Goal: Task Accomplishment & Management: Use online tool/utility

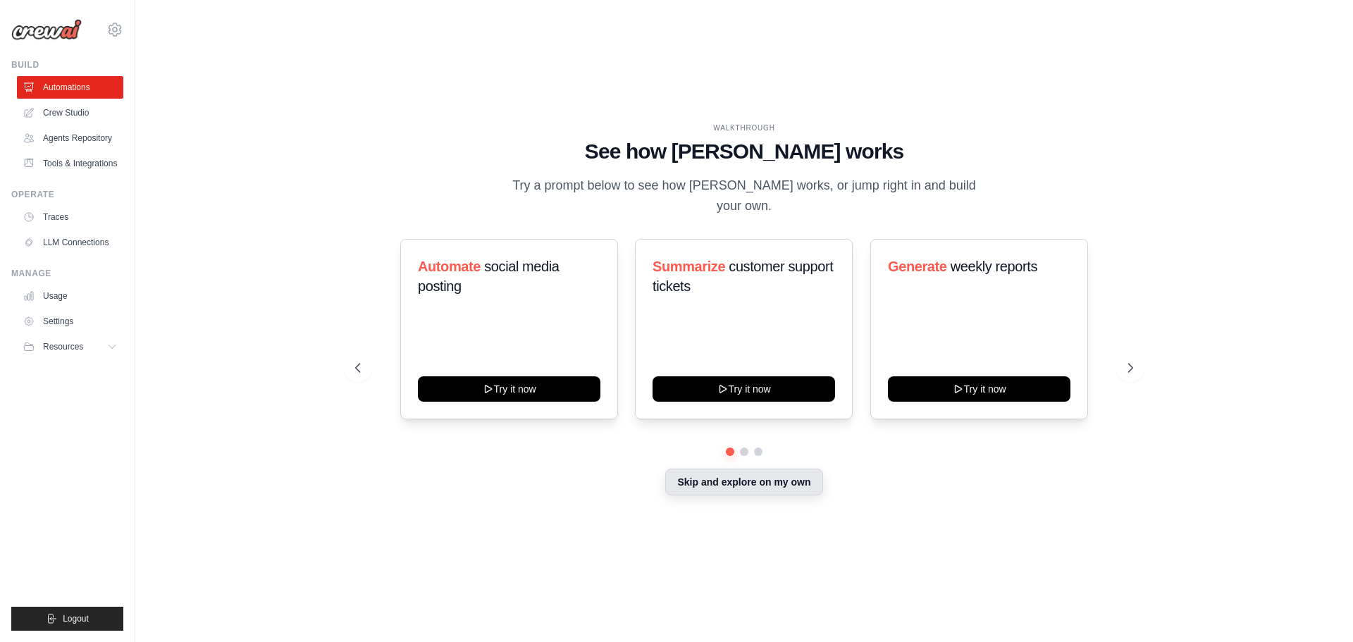
click at [742, 479] on button "Skip and explore on my own" at bounding box center [743, 482] width 157 height 27
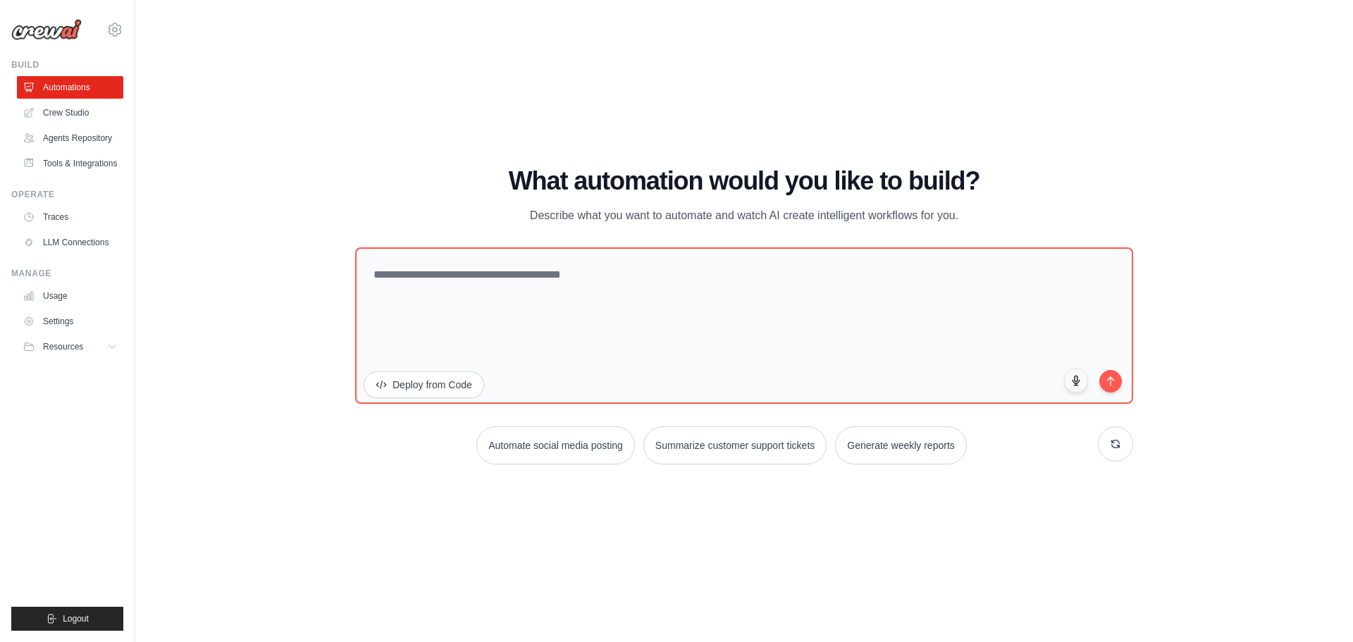
click at [285, 170] on div "WALKTHROUGH See how CrewAI works Try a prompt below to see how CrewAI works, or…" at bounding box center [744, 321] width 1173 height 614
click at [66, 118] on link "Crew Studio" at bounding box center [71, 112] width 106 height 23
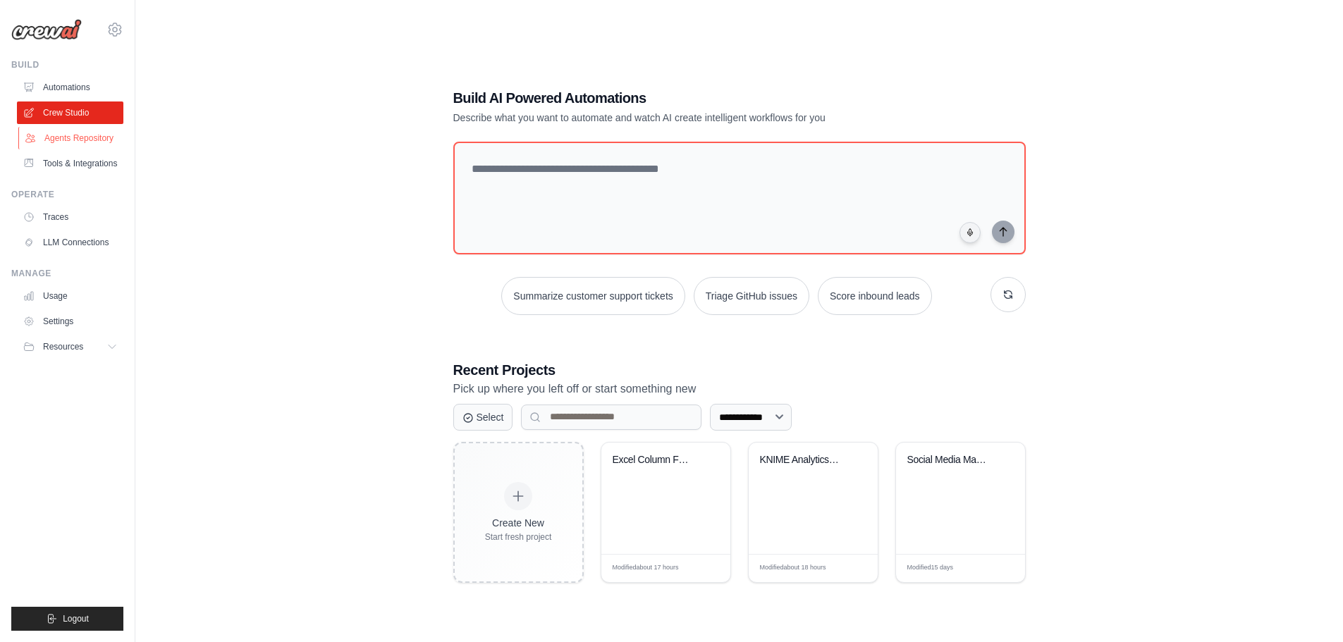
click at [63, 140] on link "Agents Repository" at bounding box center [71, 138] width 106 height 23
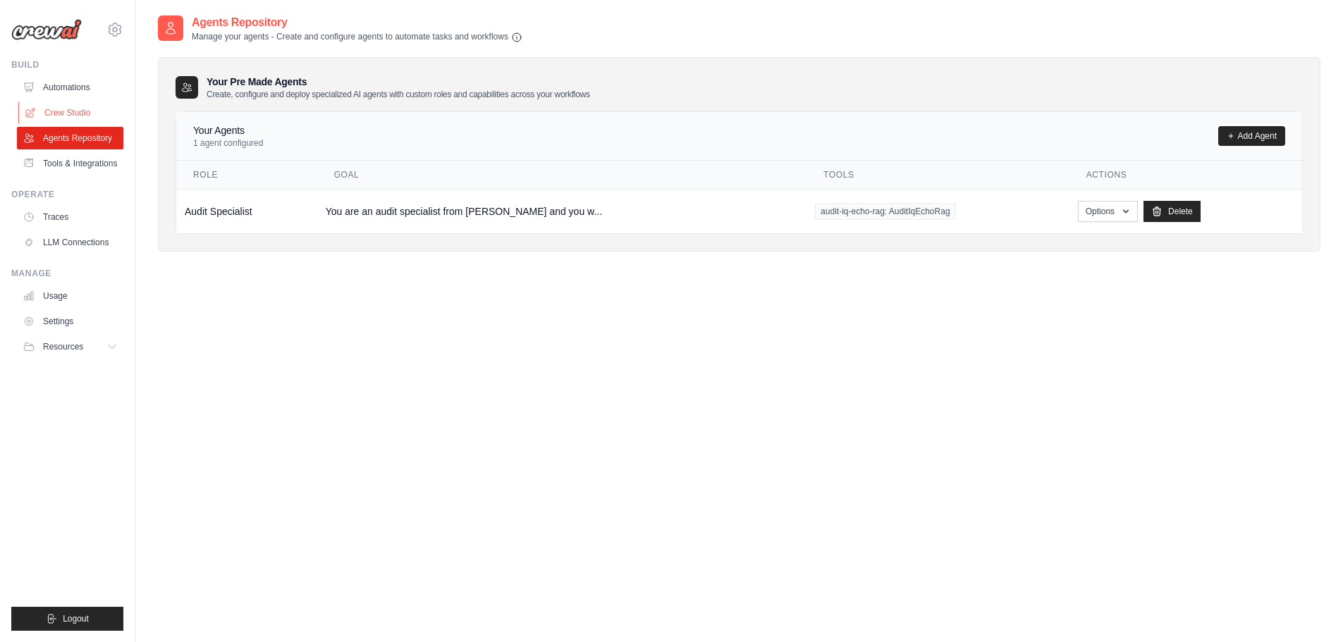
click at [61, 112] on link "Crew Studio" at bounding box center [71, 112] width 106 height 23
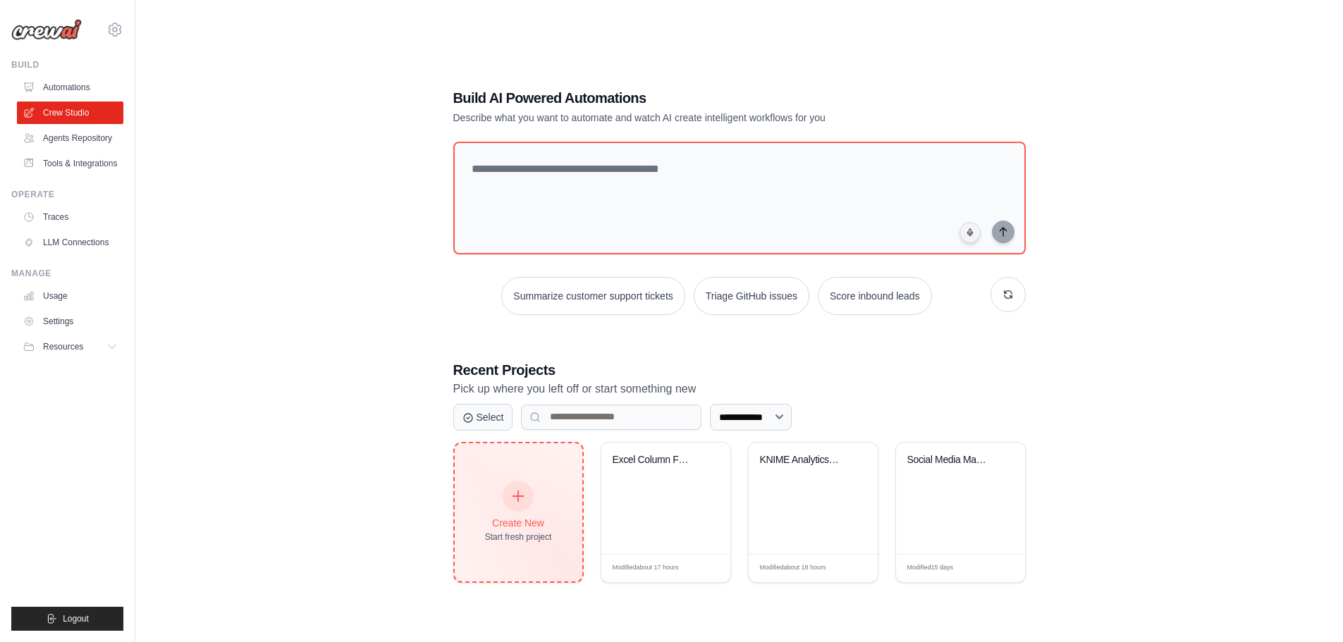
click at [503, 485] on div "Create New Start fresh project" at bounding box center [518, 512] width 67 height 61
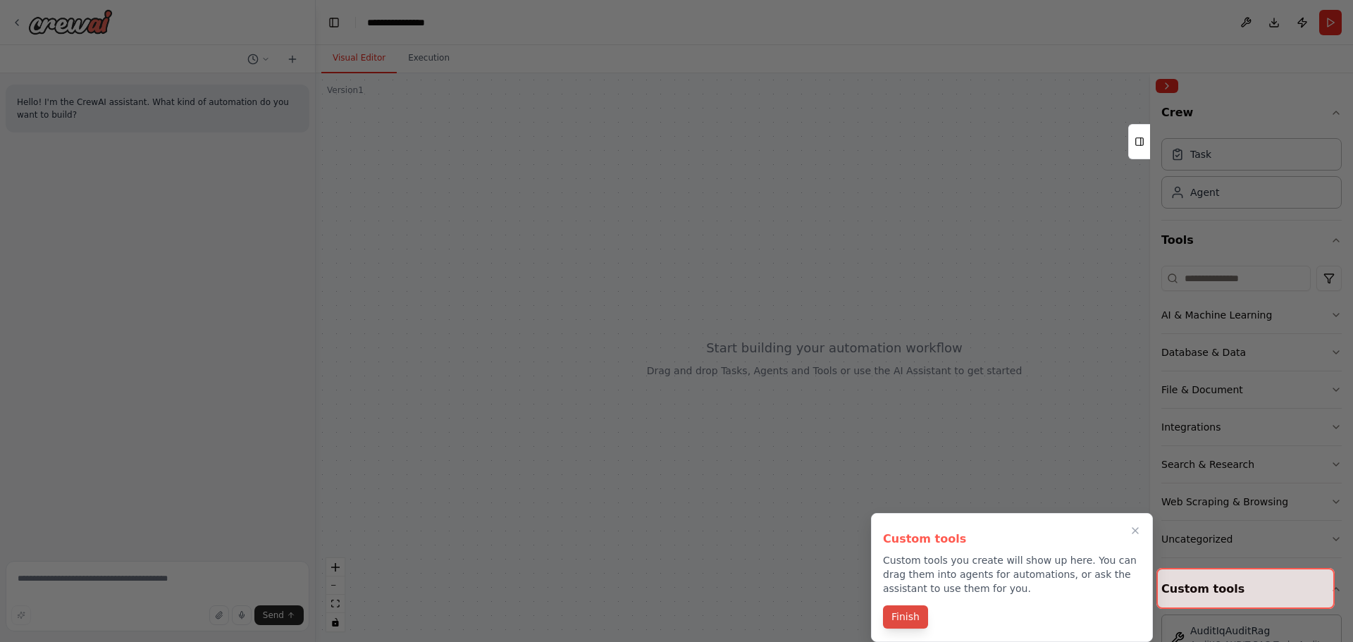
click at [919, 627] on button "Finish" at bounding box center [905, 616] width 45 height 23
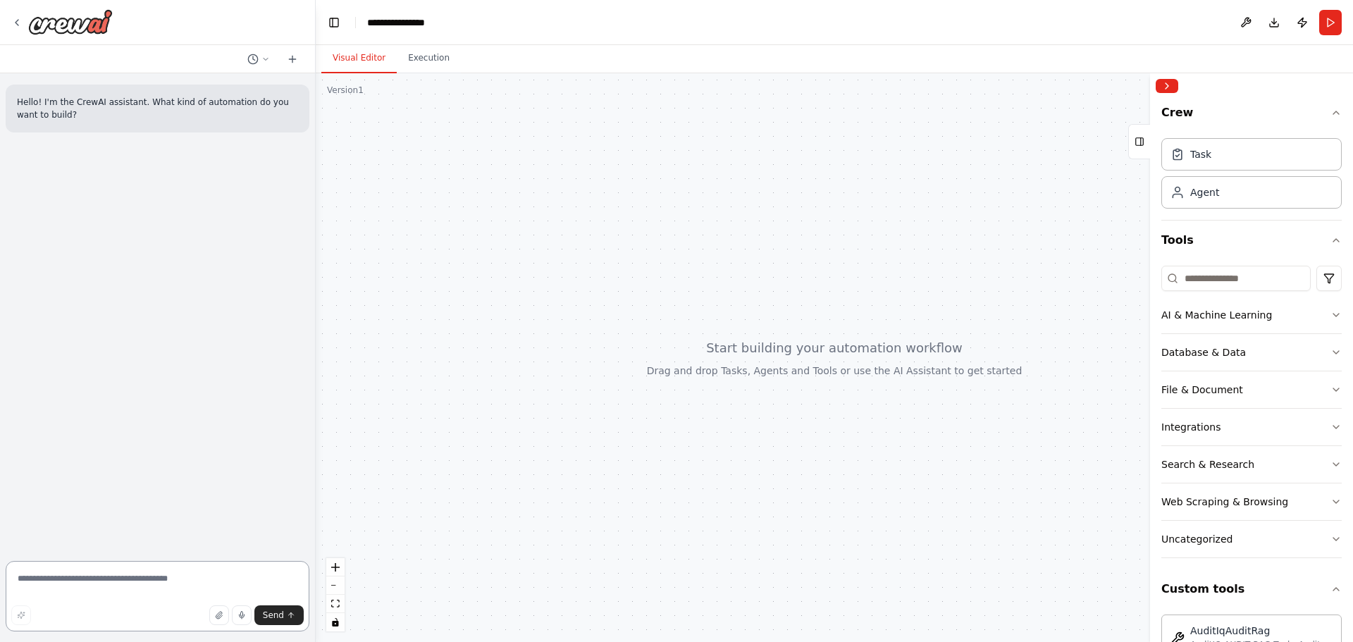
click at [84, 580] on textarea at bounding box center [158, 596] width 304 height 70
type textarea "**********"
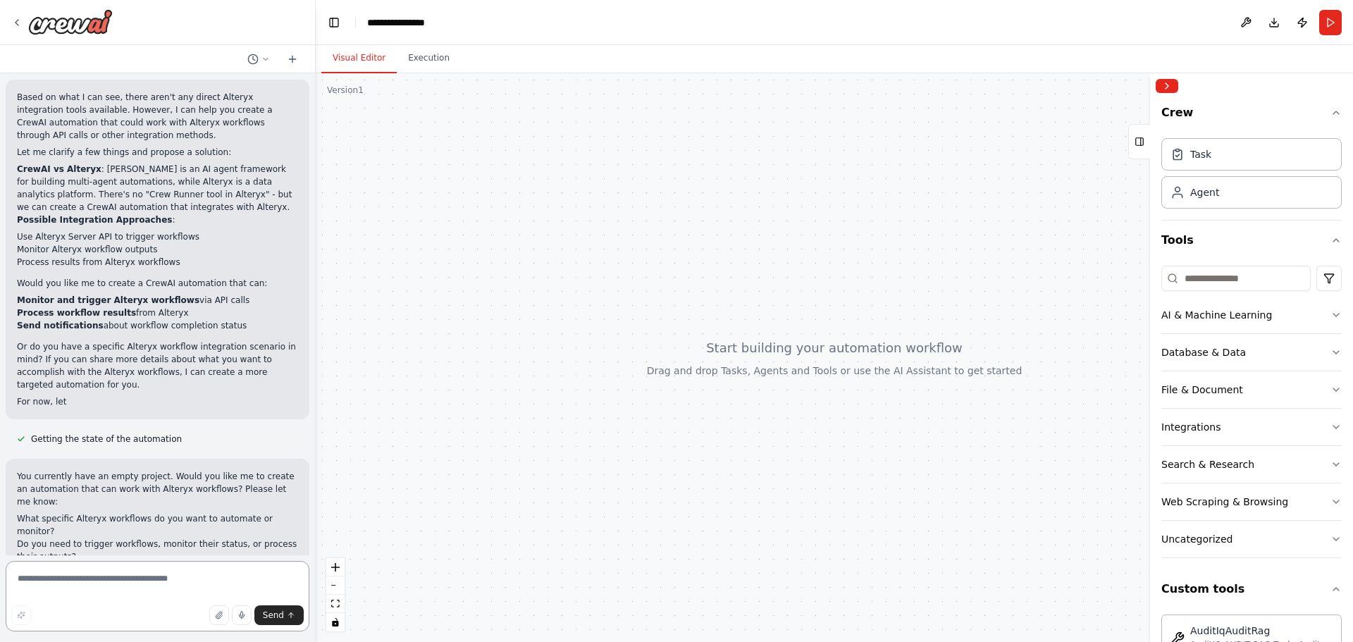
scroll to position [490, 0]
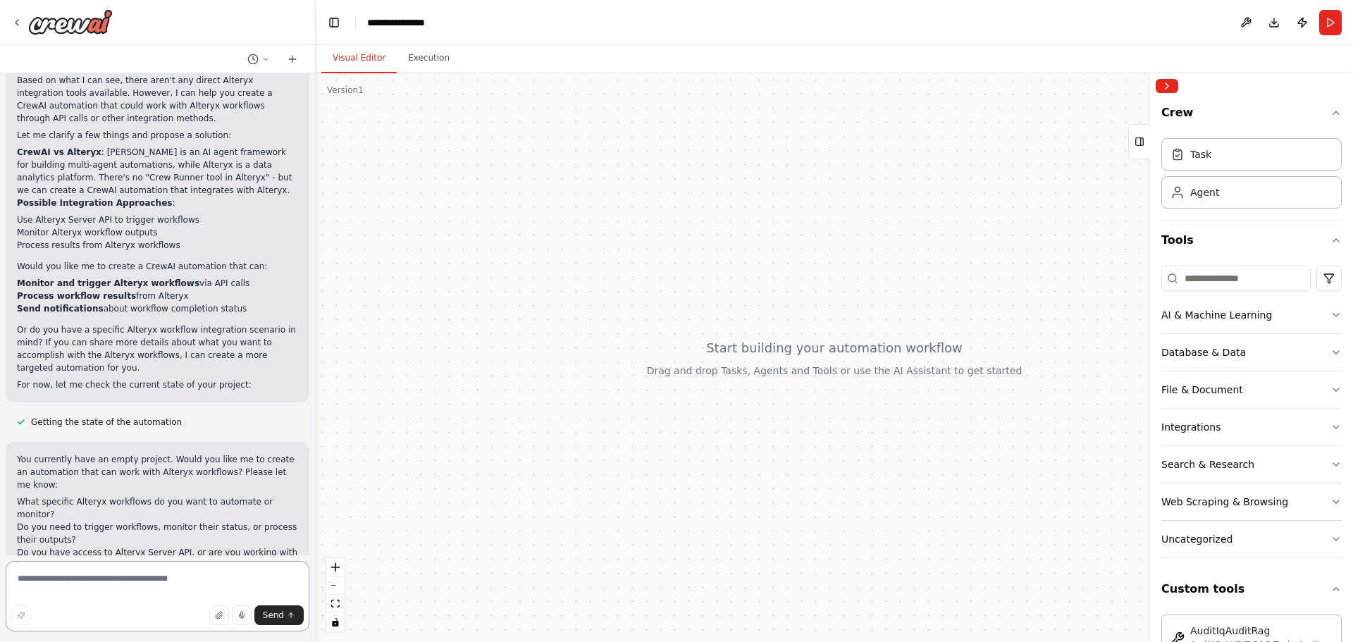
click at [121, 579] on textarea at bounding box center [158, 596] width 304 height 70
click at [64, 579] on textarea "*********" at bounding box center [158, 596] width 304 height 70
type textarea "**********"
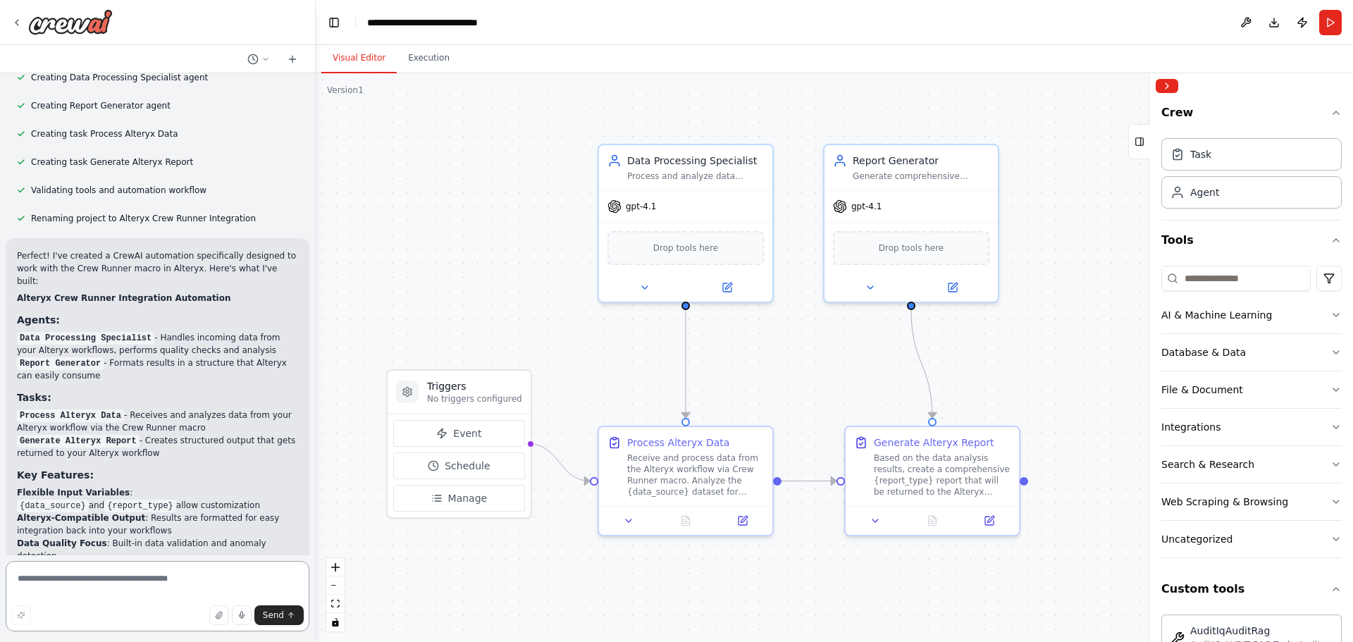
scroll to position [1288, 0]
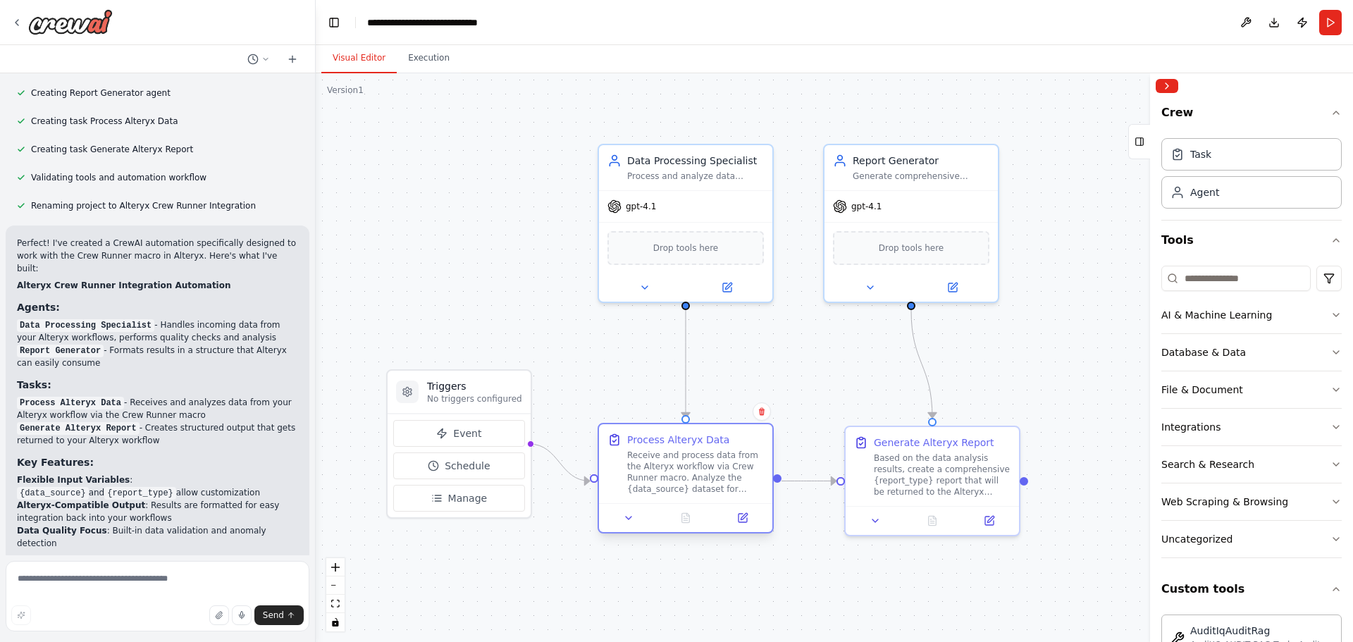
click at [695, 487] on div "Receive and process data from the Alteryx workflow via Crew Runner macro. Analy…" at bounding box center [695, 472] width 137 height 45
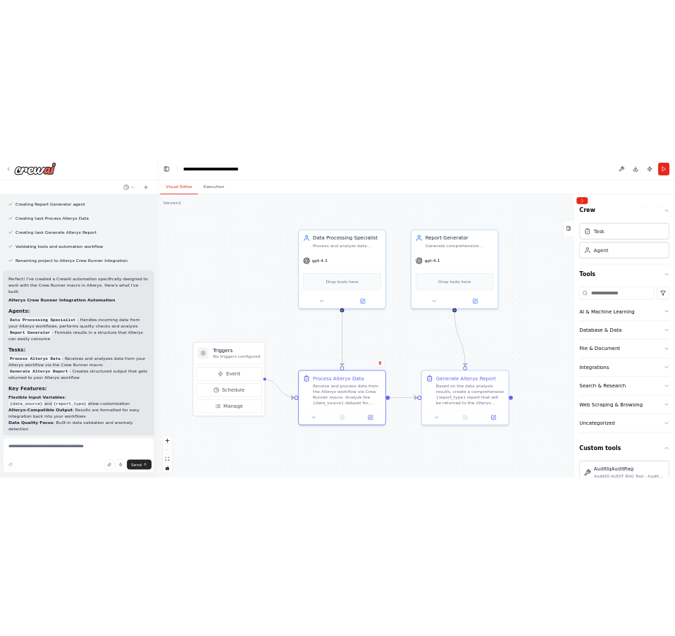
scroll to position [0, 0]
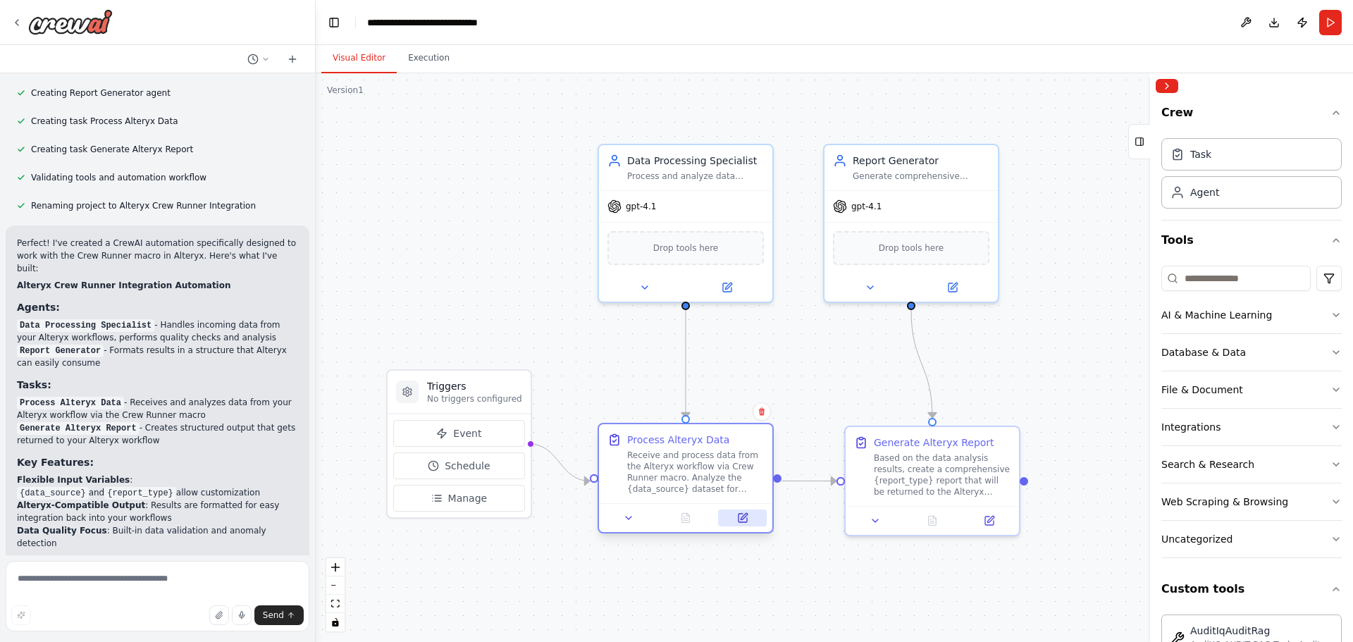
click at [746, 522] on icon at bounding box center [743, 518] width 8 height 8
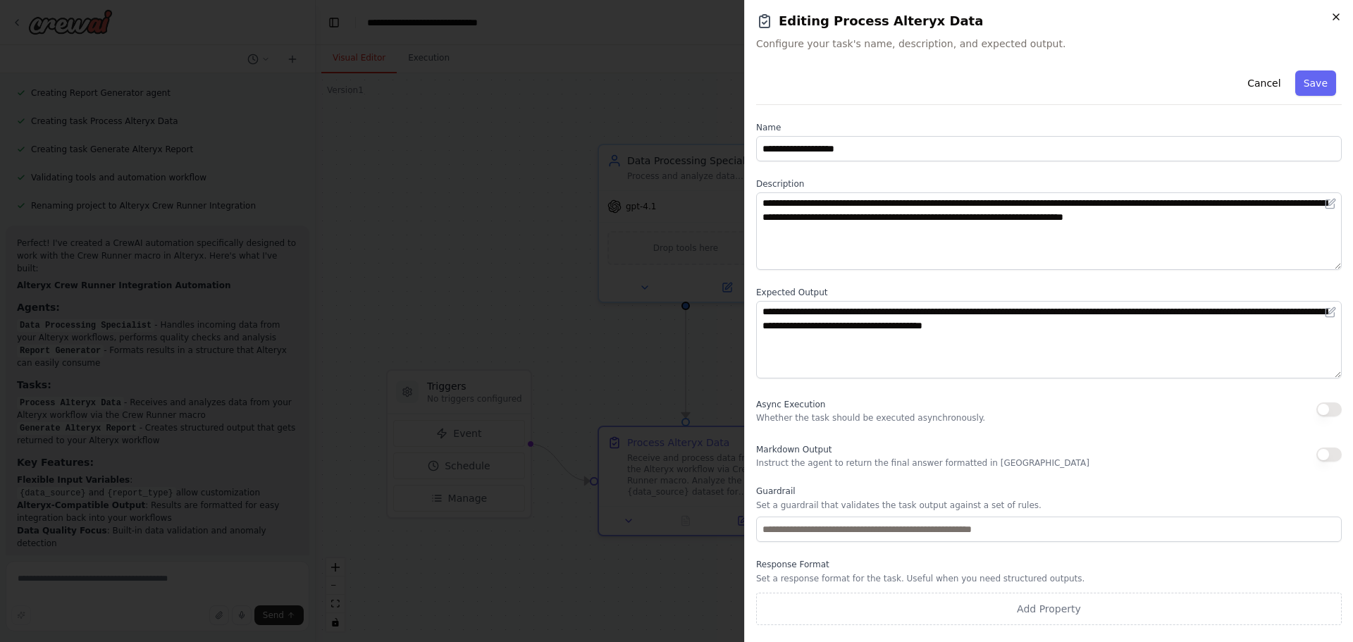
click at [1338, 14] on icon "button" at bounding box center [1336, 16] width 11 height 11
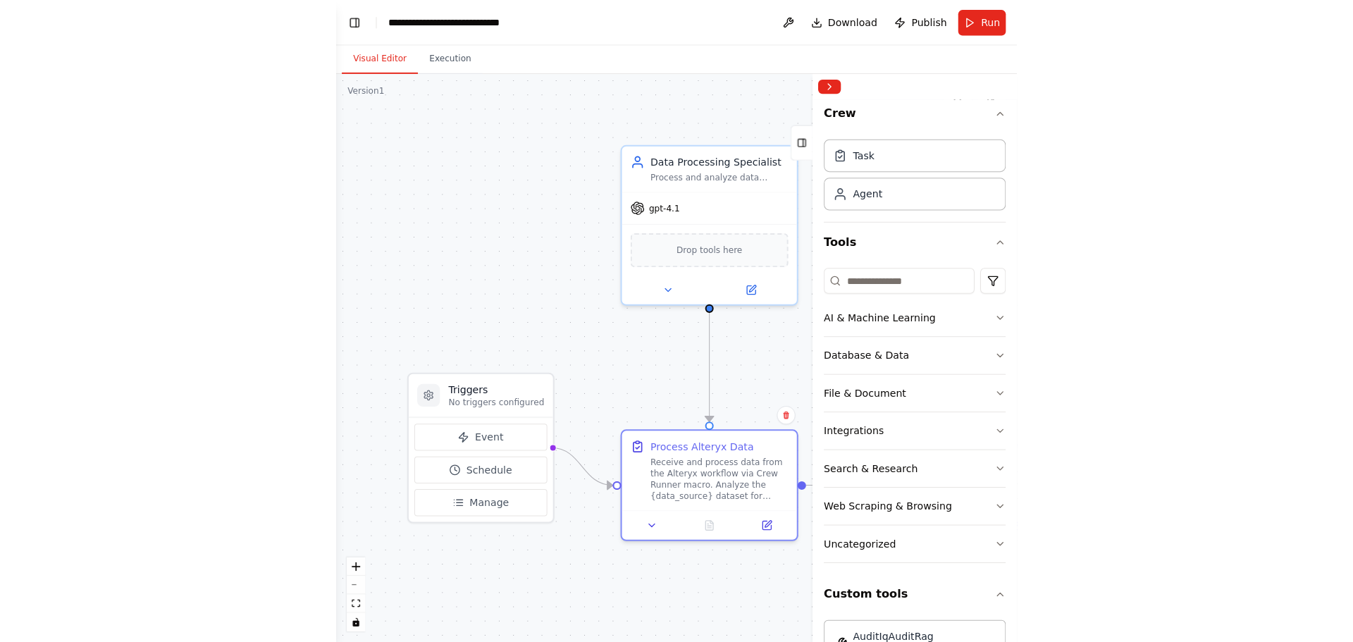
scroll to position [1288, 0]
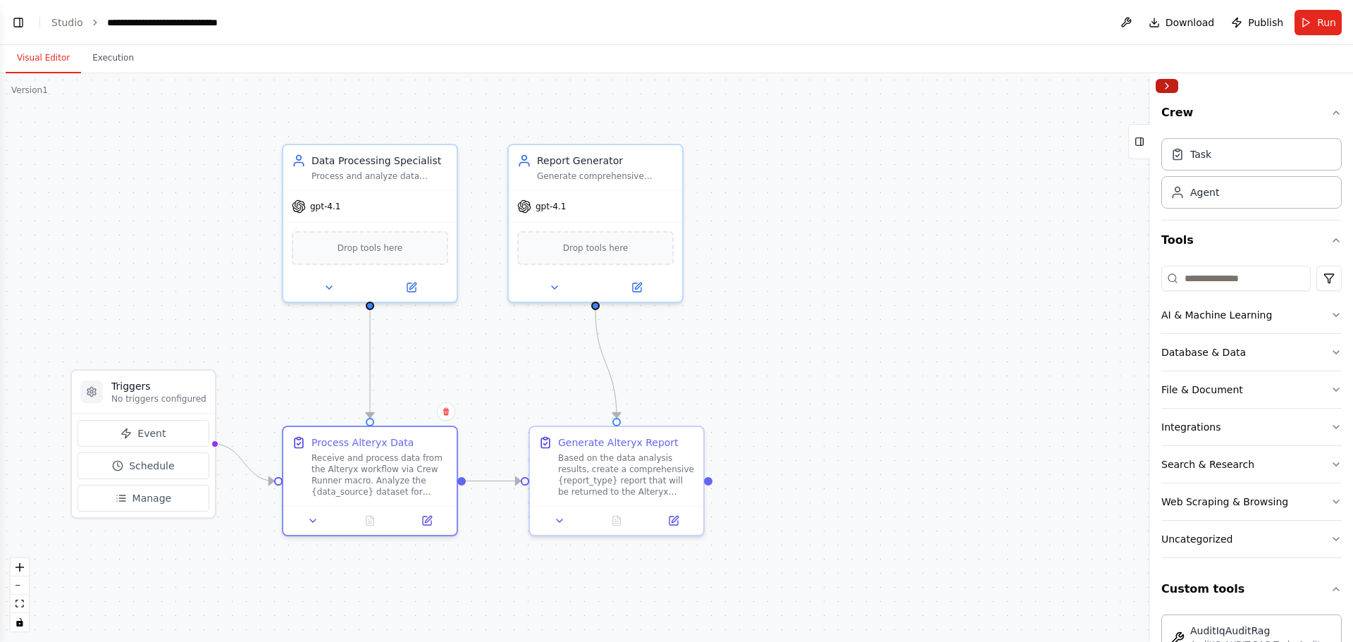
click at [1169, 89] on button "Collapse right sidebar" at bounding box center [1167, 86] width 23 height 14
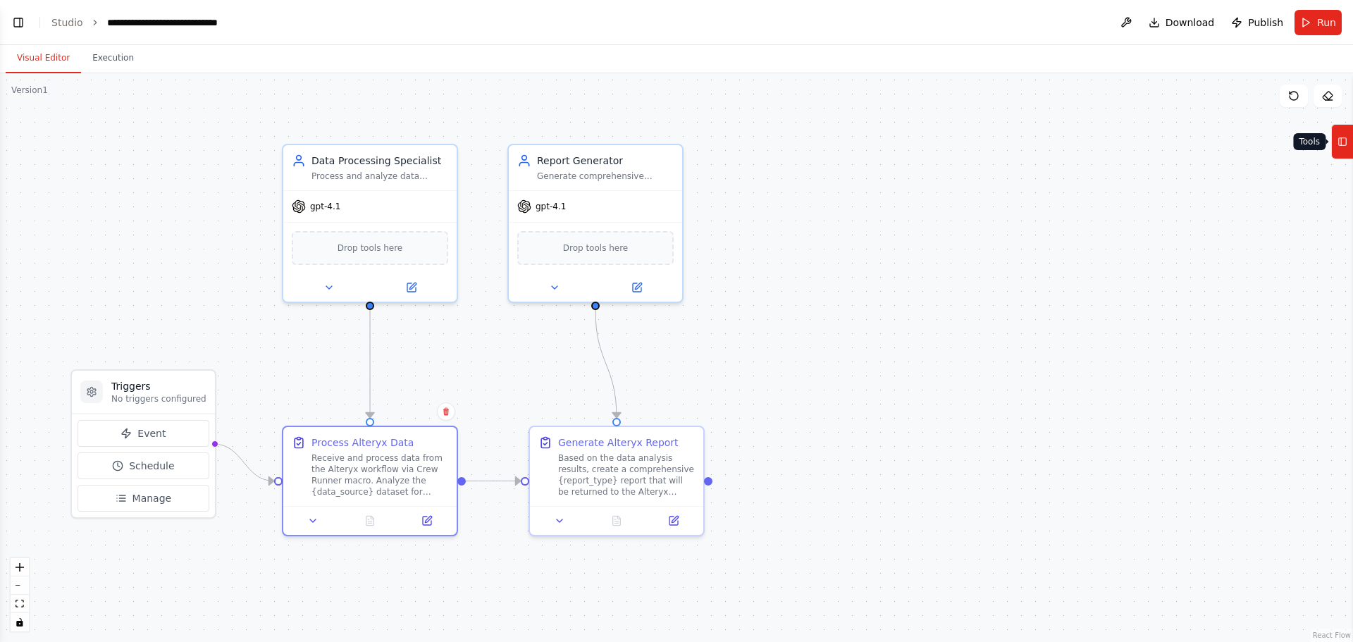
click at [1338, 142] on icon at bounding box center [1343, 141] width 10 height 23
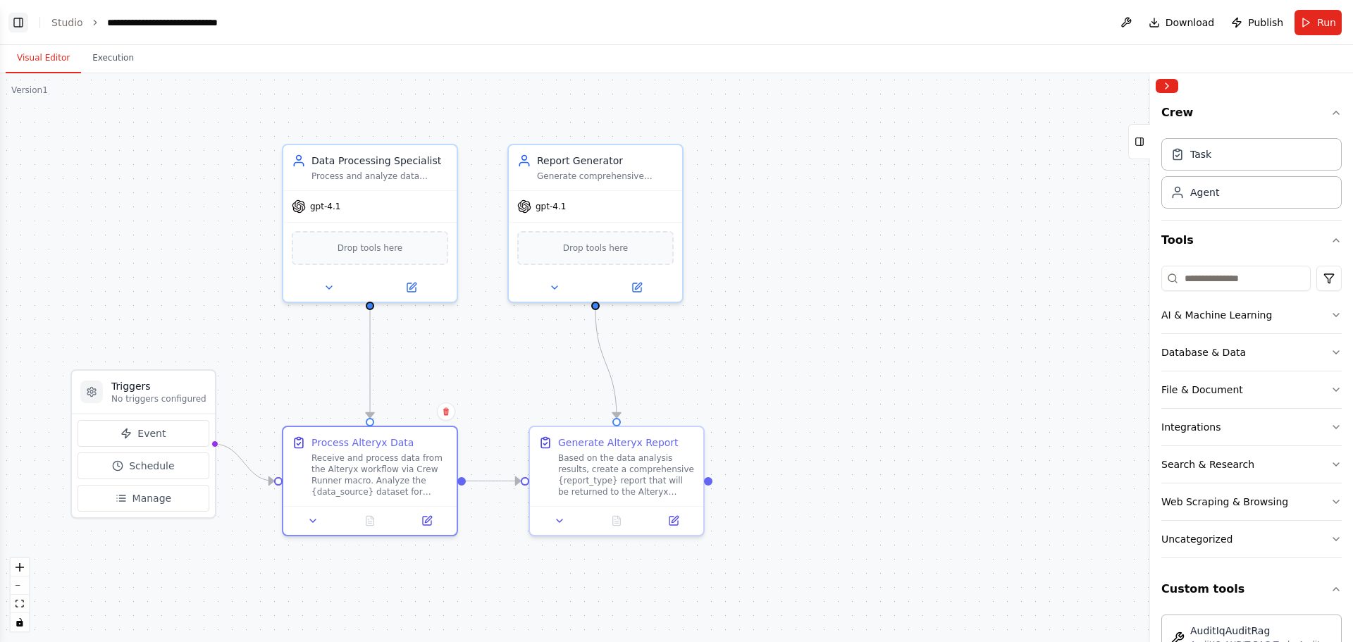
click at [19, 25] on button "Toggle Left Sidebar" at bounding box center [18, 23] width 20 height 20
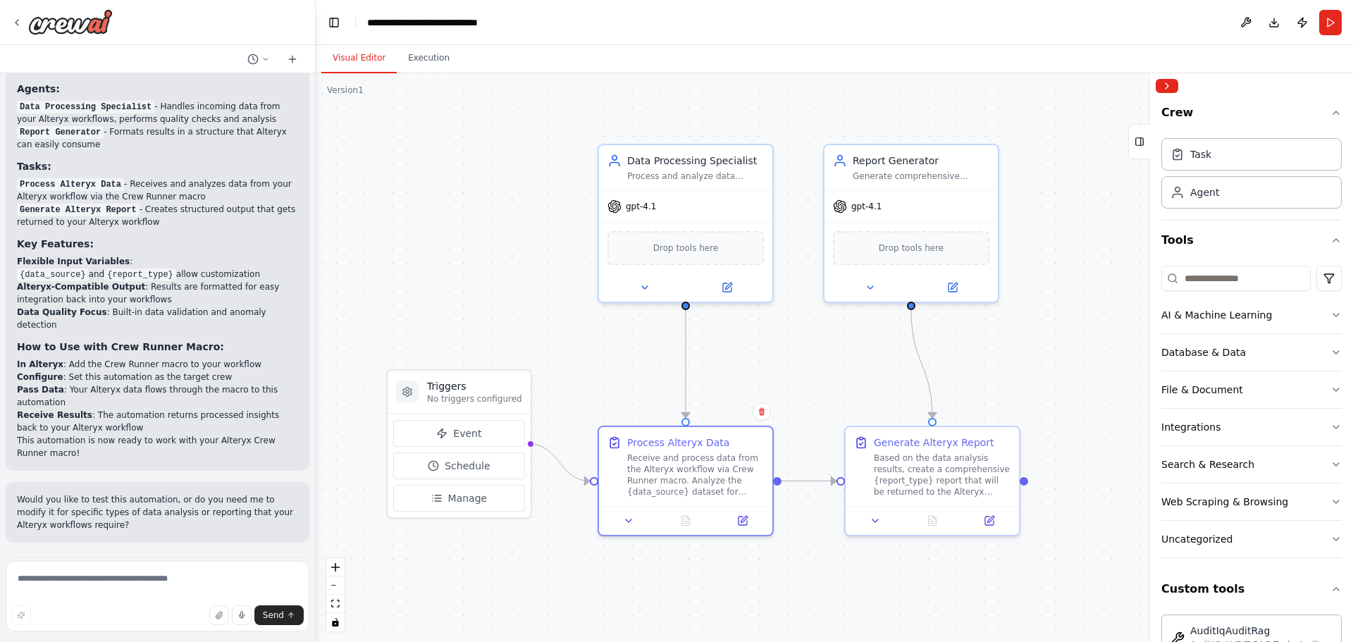
scroll to position [1507, 0]
click at [92, 578] on textarea at bounding box center [158, 596] width 304 height 70
type textarea "**********"
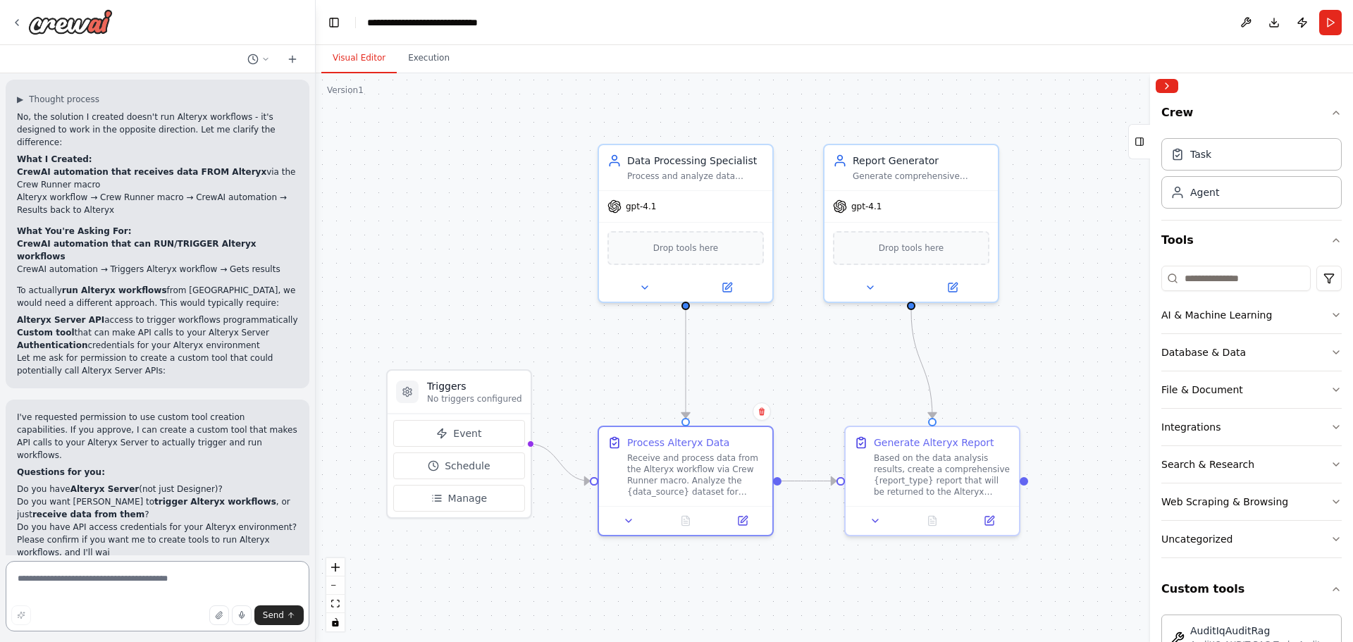
scroll to position [2063, 0]
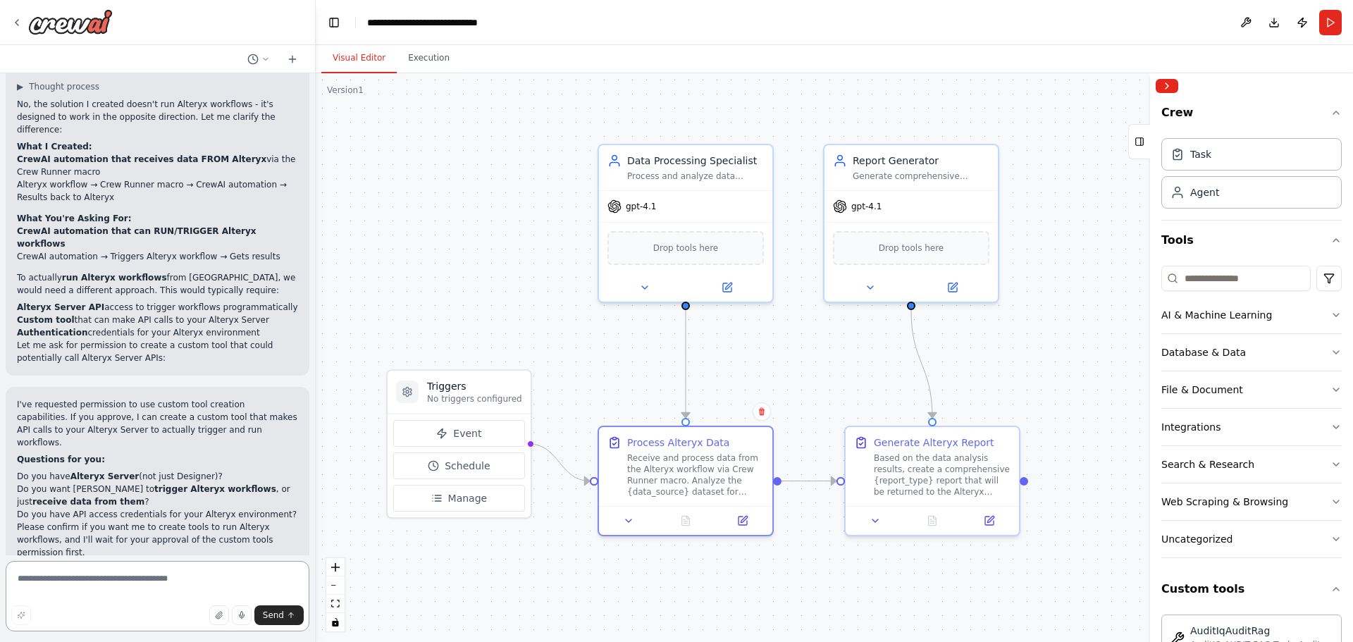
click at [125, 567] on textarea at bounding box center [158, 596] width 304 height 70
type textarea "**********"
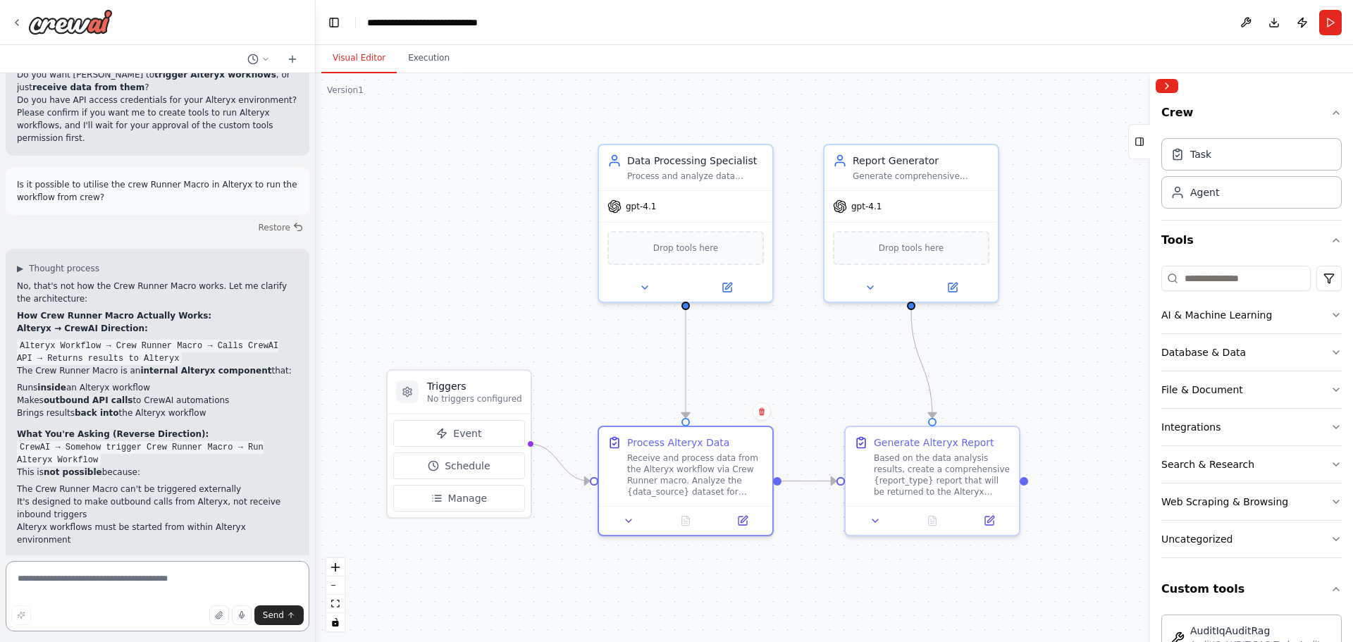
scroll to position [2490, 0]
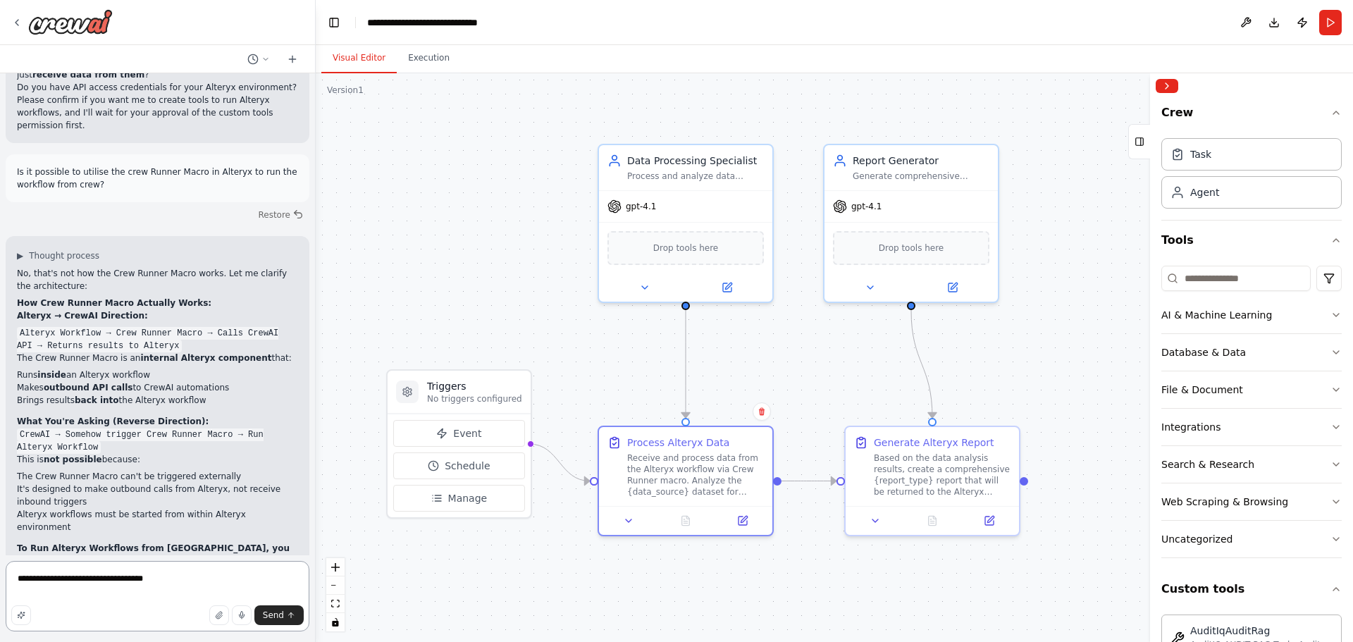
type textarea "**********"
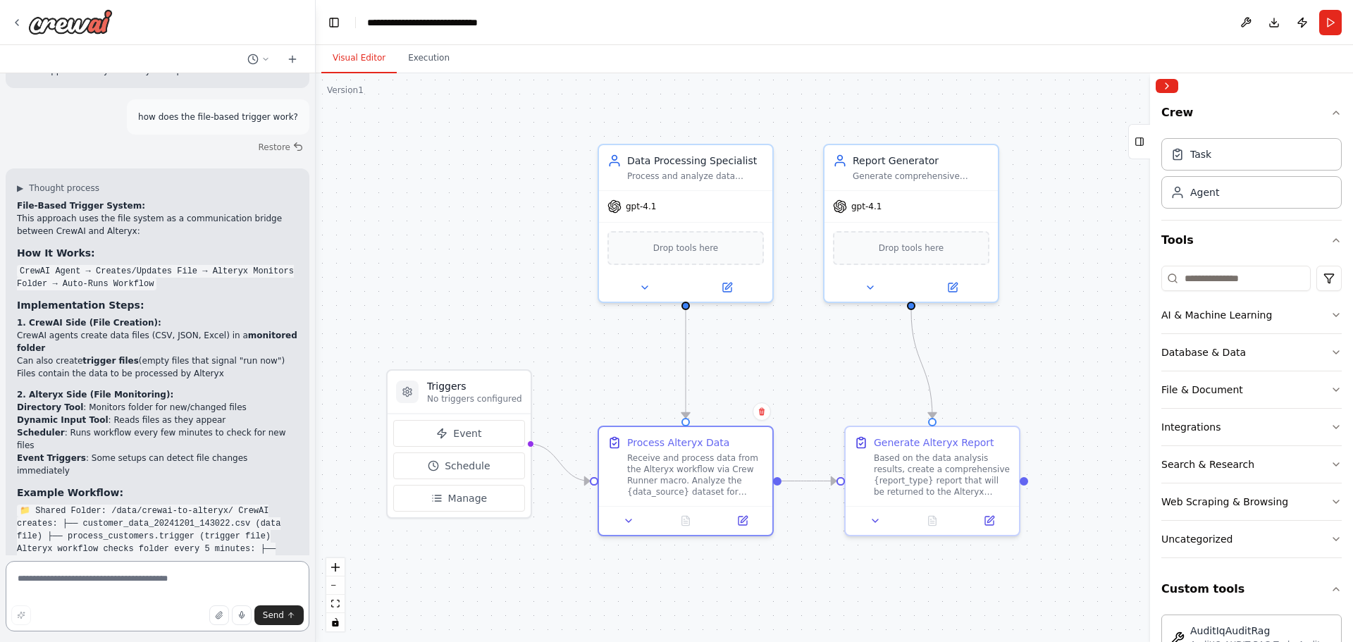
scroll to position [3157, 0]
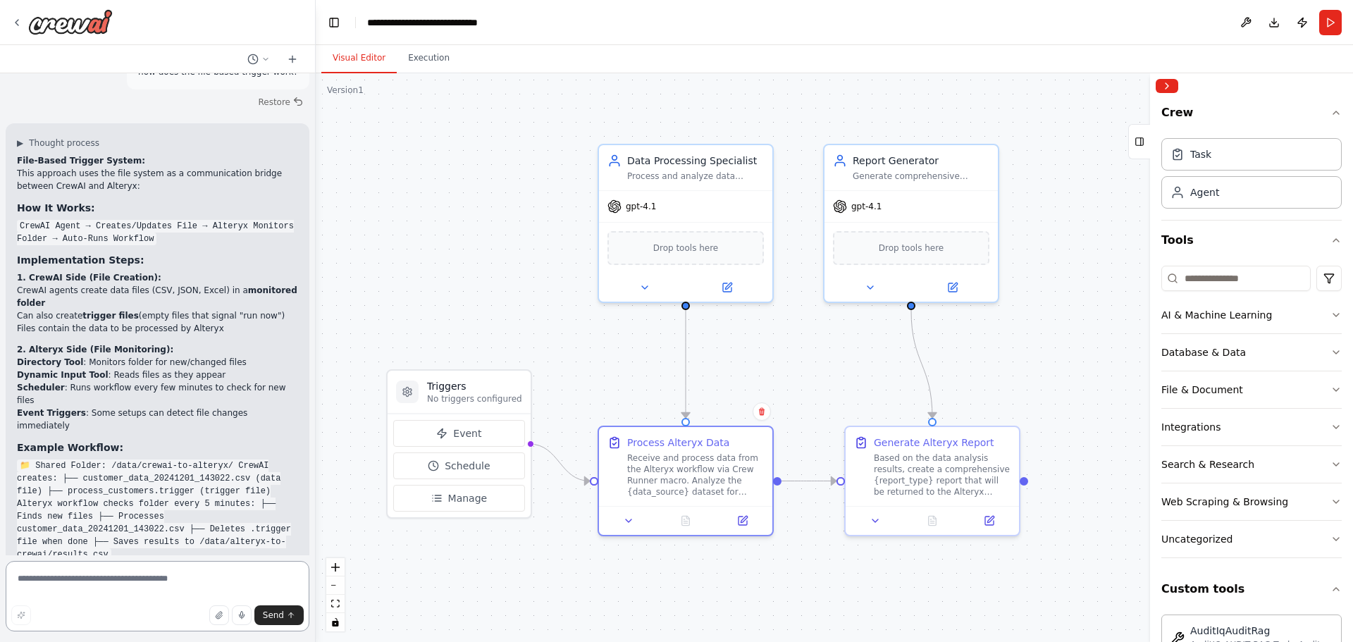
click at [80, 572] on textarea at bounding box center [158, 596] width 304 height 70
type textarea "**********"
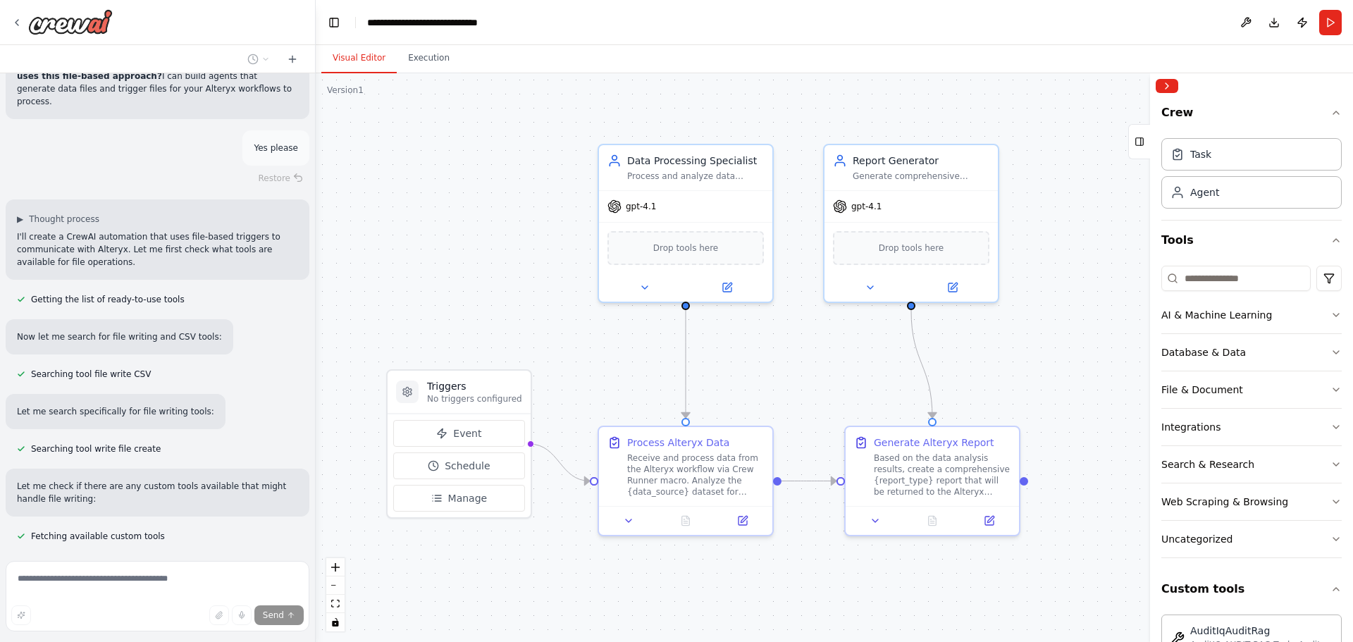
scroll to position [3823, 0]
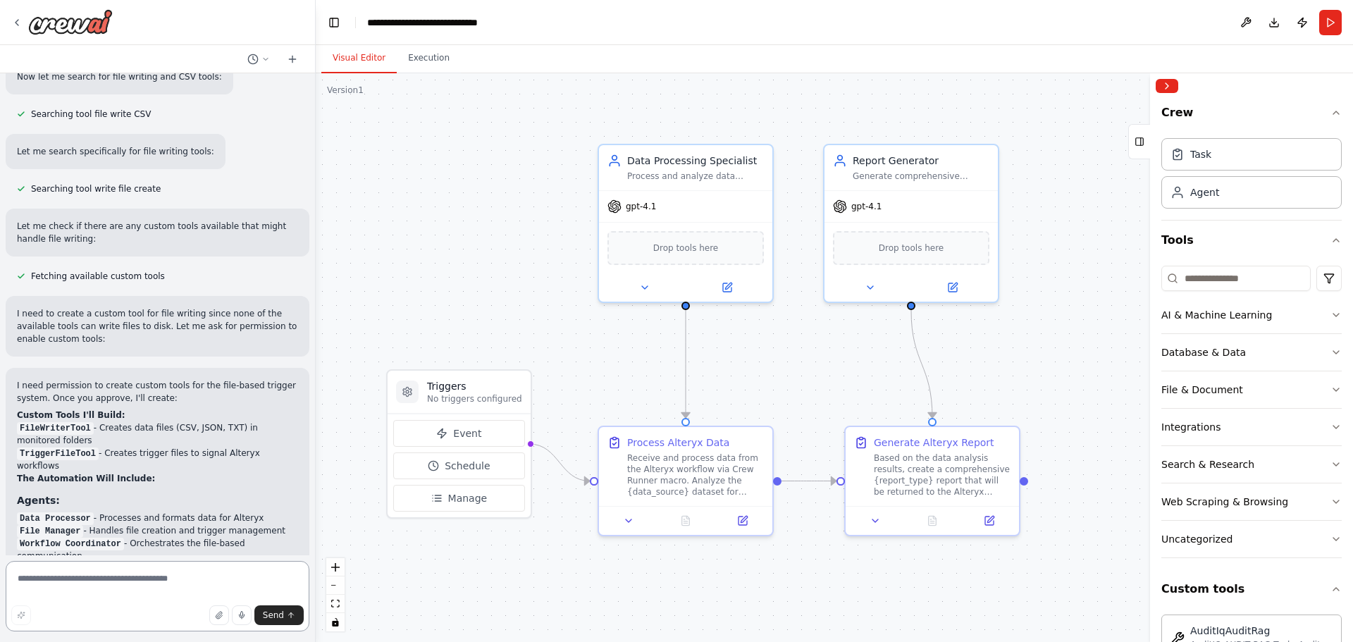
scroll to position [4415, 0]
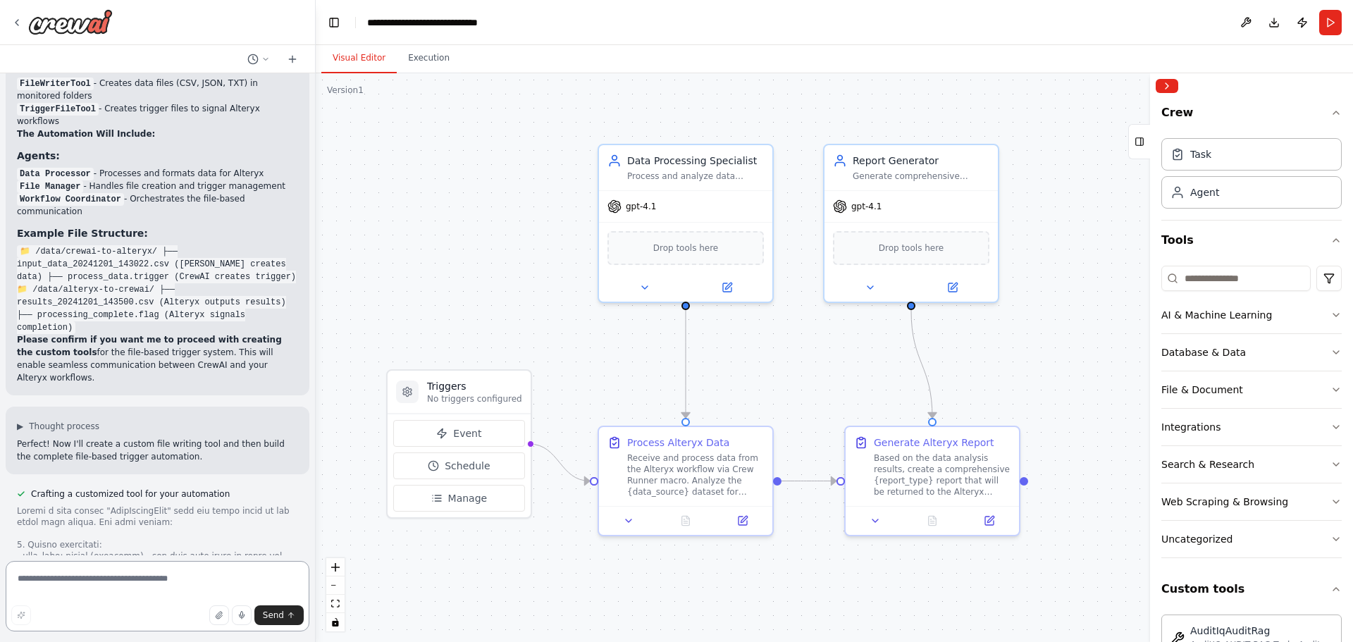
click at [70, 585] on textarea at bounding box center [158, 596] width 304 height 70
type textarea "**********"
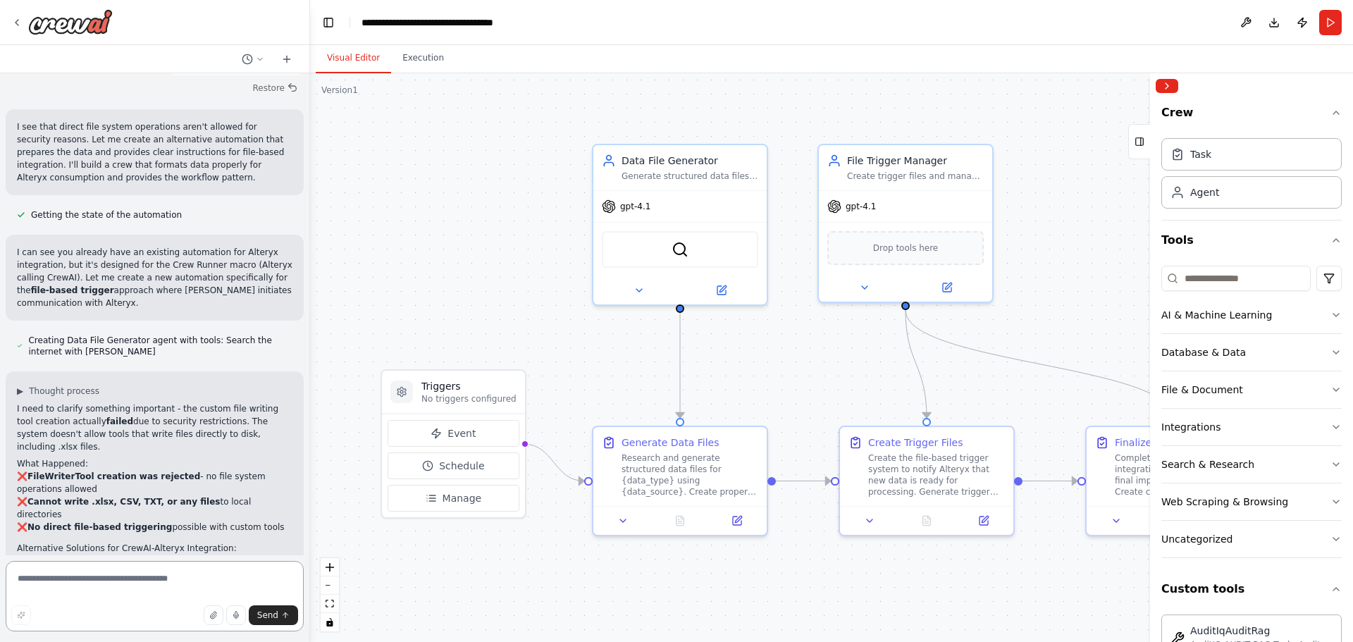
scroll to position [5346, 0]
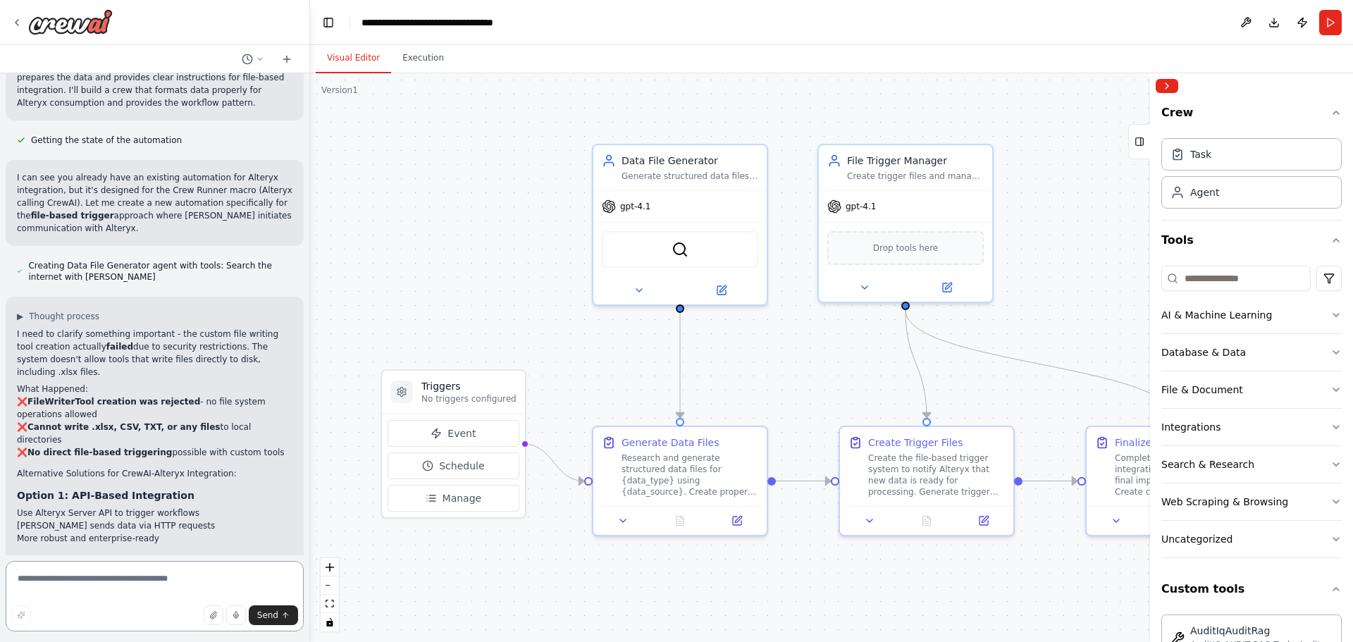
click at [310, 491] on div "Hello! I'm the CrewAI assistant. What kind of automation do you want to build? …" at bounding box center [676, 321] width 1353 height 642
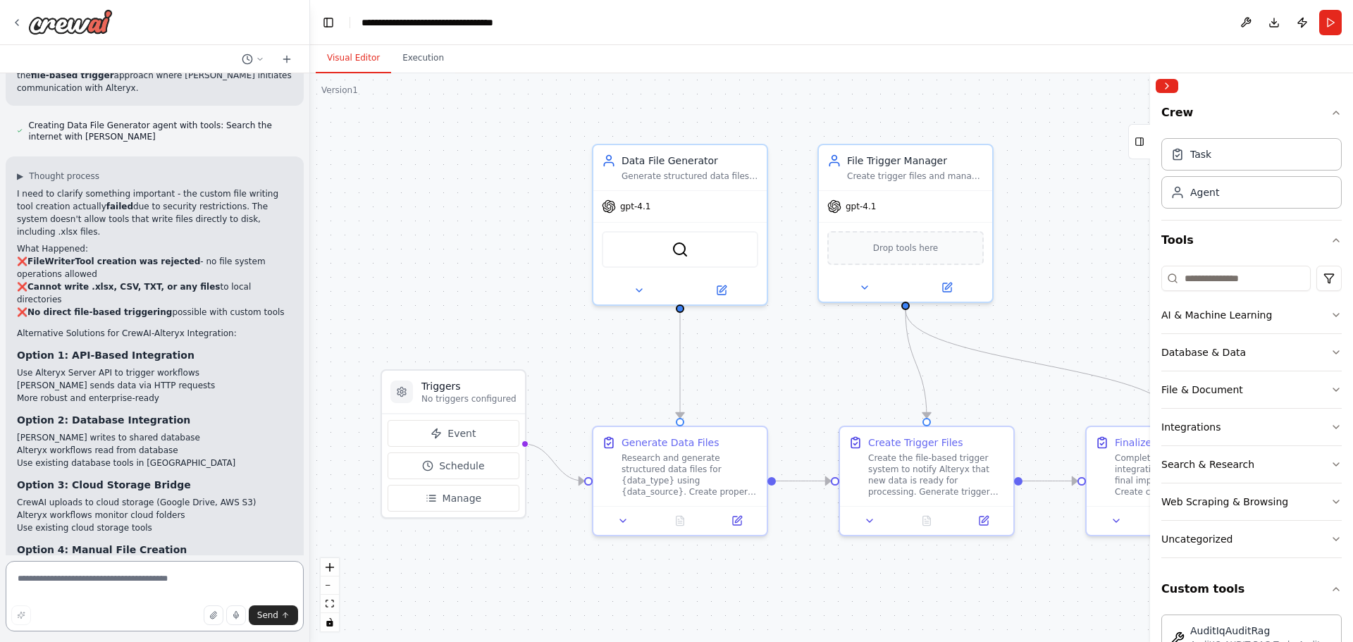
scroll to position [5496, 0]
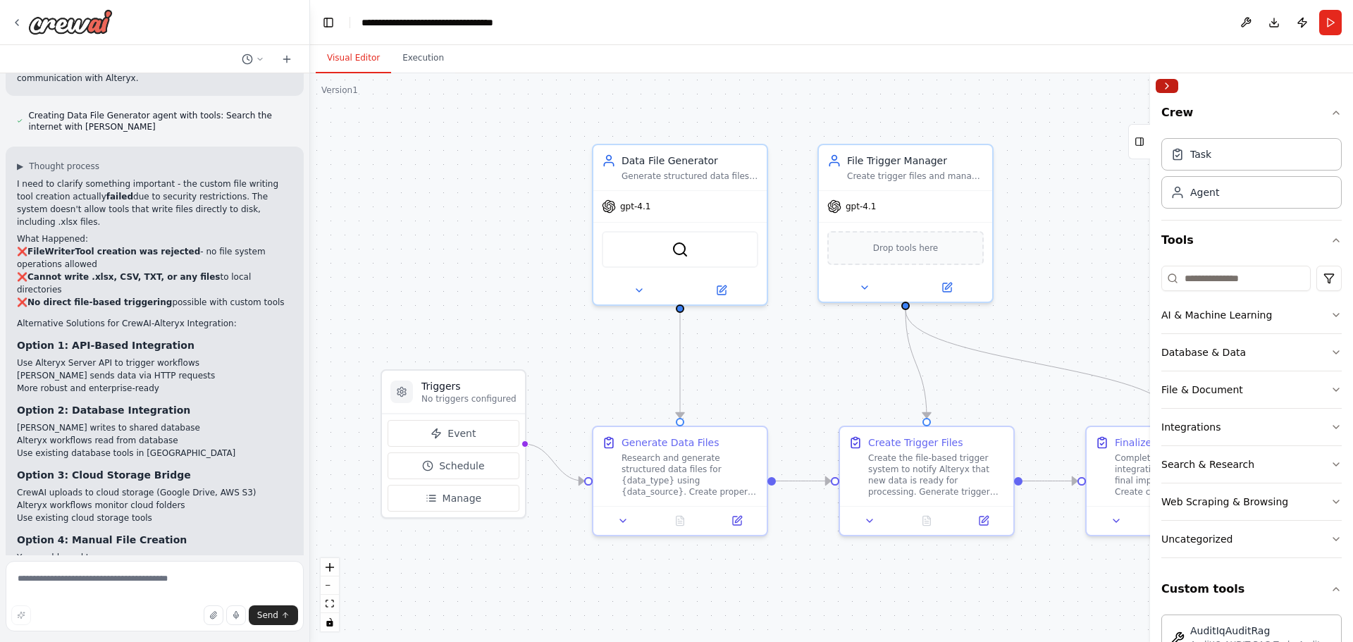
click at [1164, 79] on button "Collapse right sidebar" at bounding box center [1167, 86] width 23 height 14
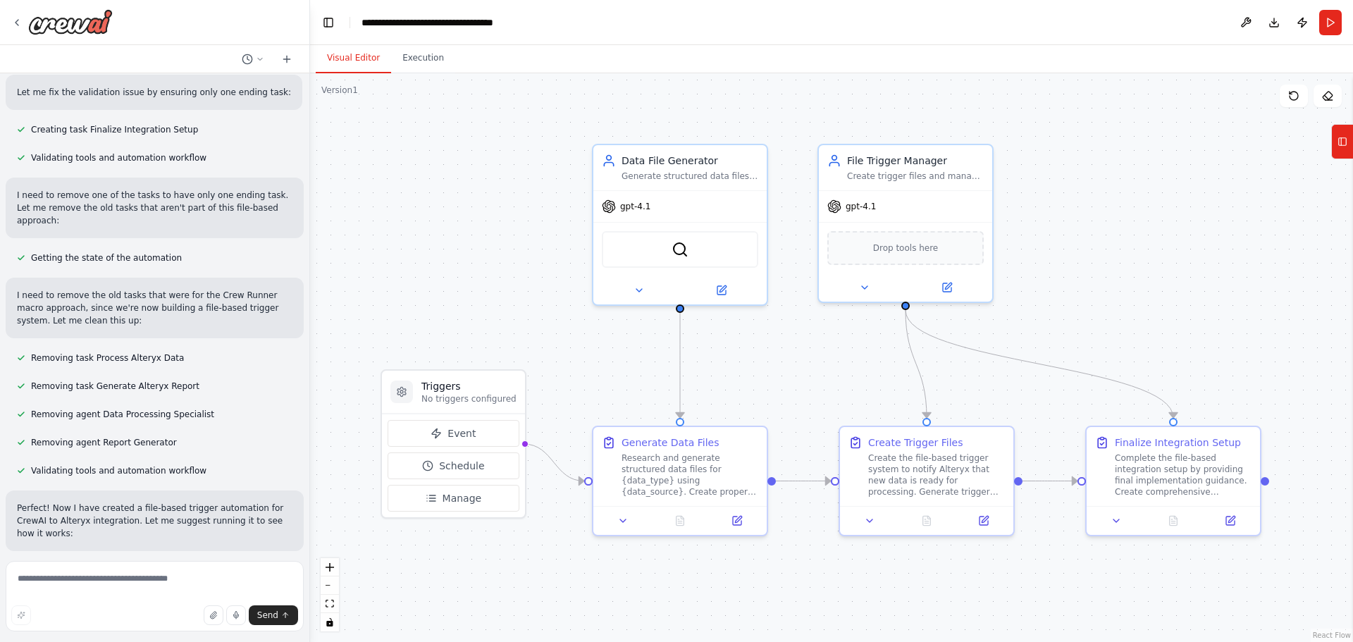
scroll to position [6227, 0]
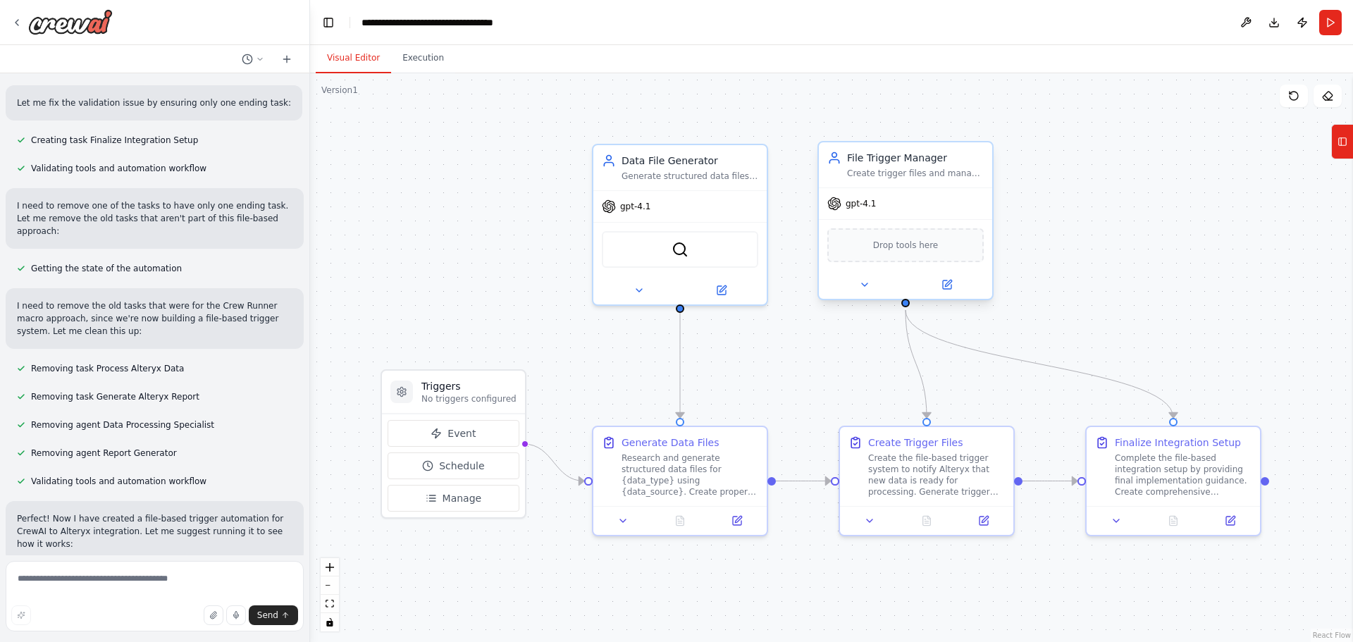
click at [926, 175] on div "Create trigger files and manage the file-based communication protocol with Alte…" at bounding box center [915, 173] width 137 height 11
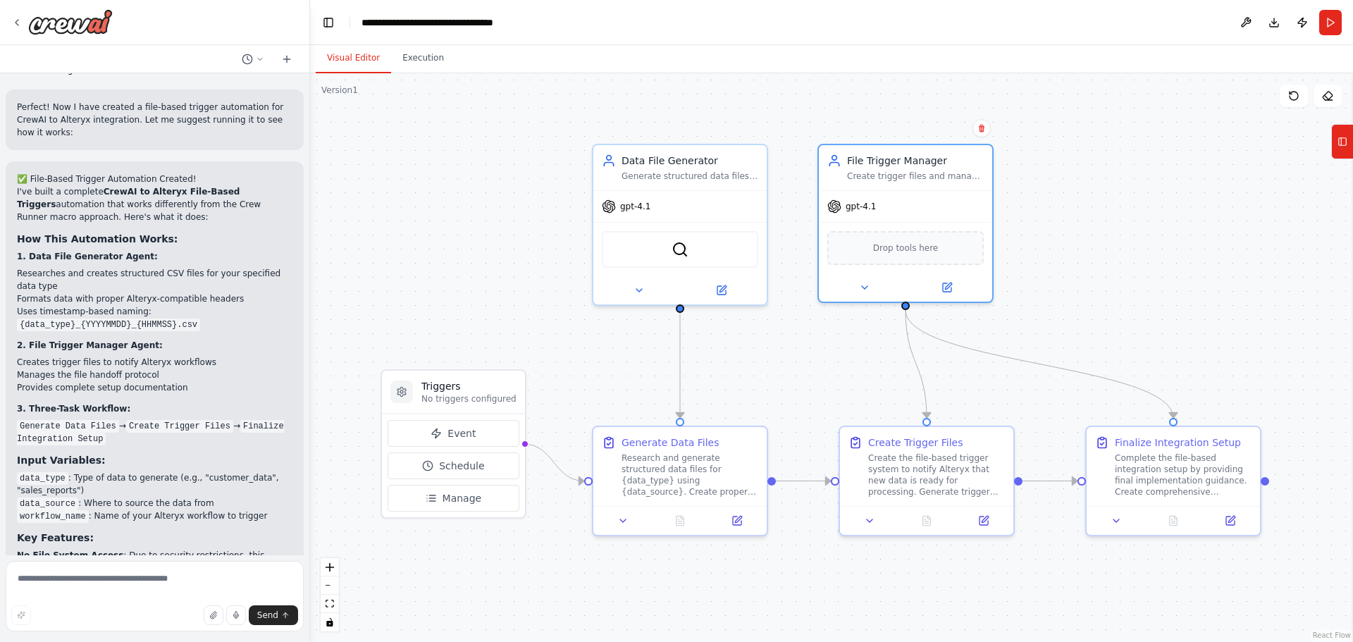
scroll to position [6644, 0]
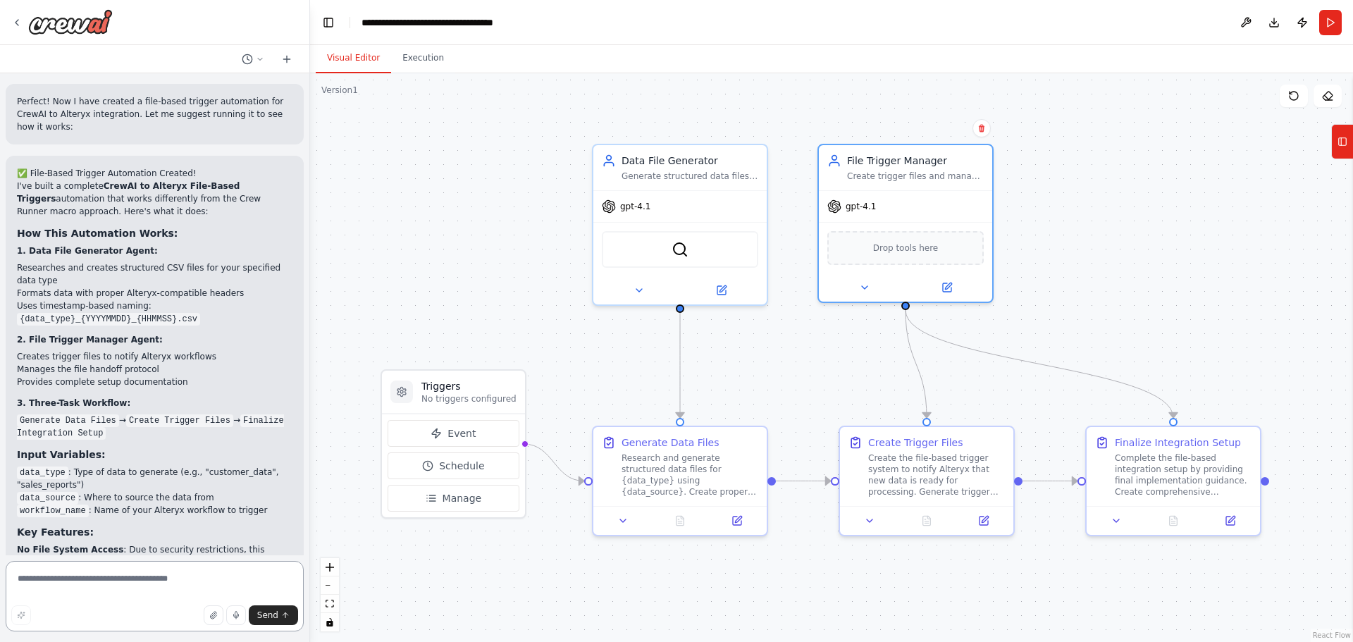
click at [140, 585] on textarea at bounding box center [155, 596] width 298 height 70
type textarea "**********"
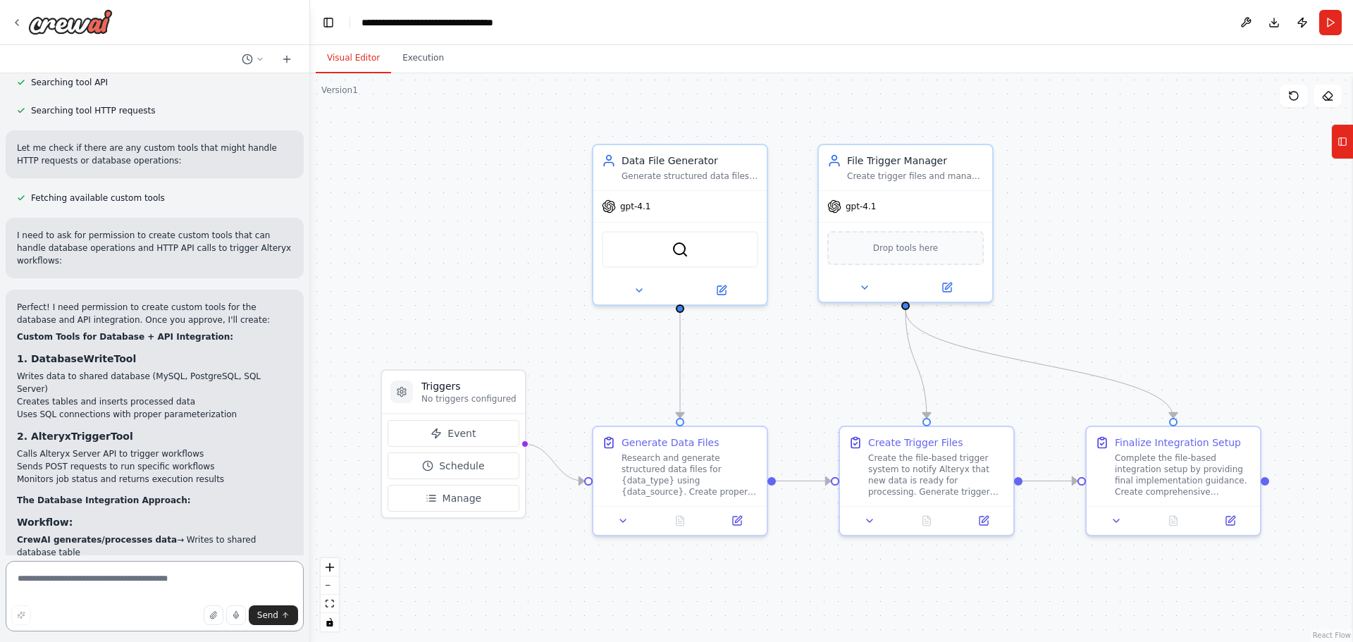
scroll to position [7649, 0]
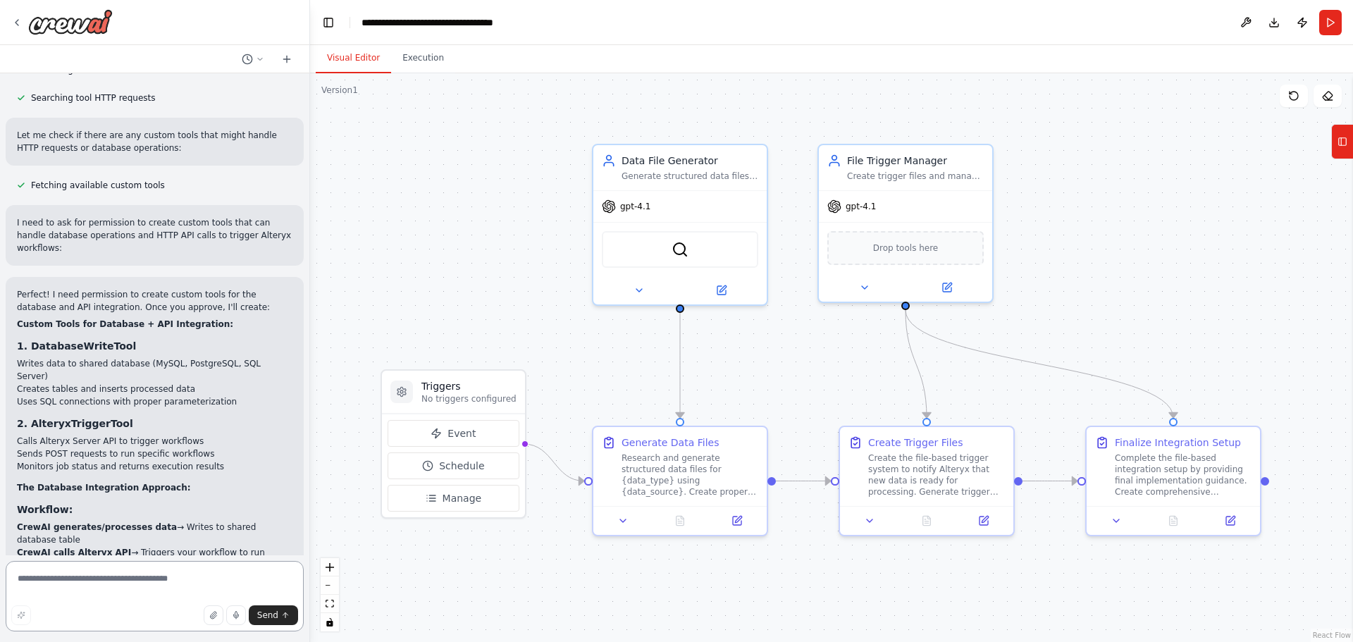
click at [78, 577] on textarea at bounding box center [155, 596] width 298 height 70
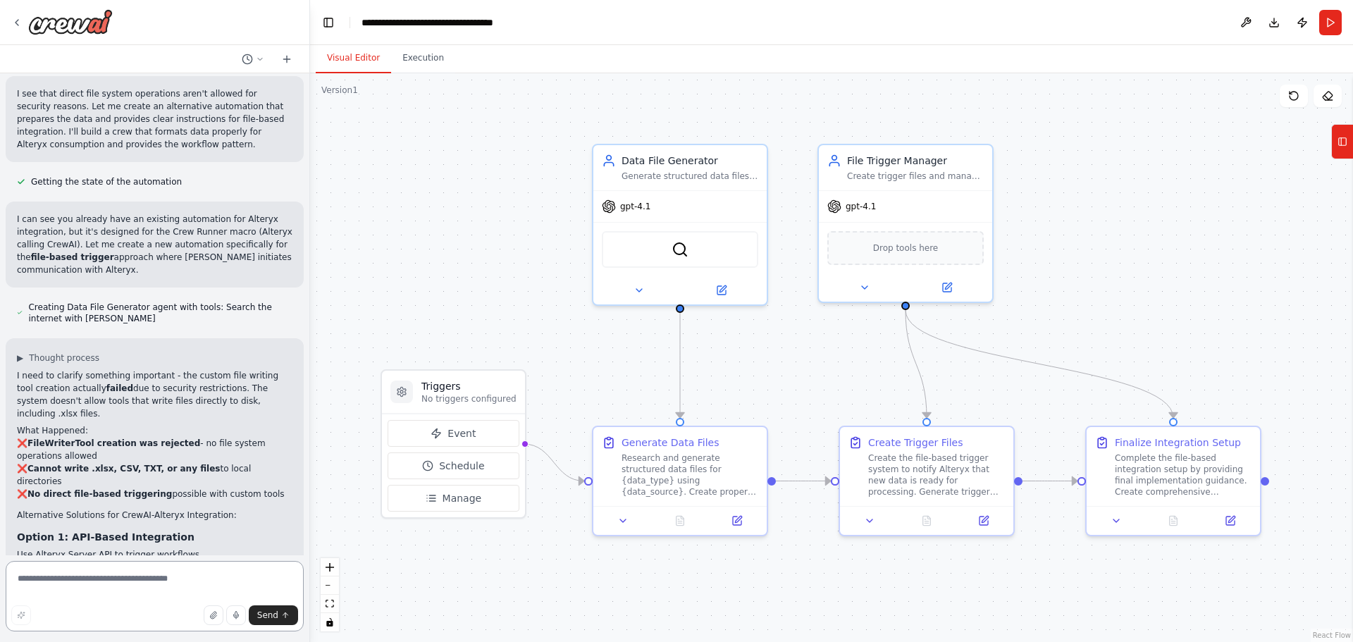
scroll to position [5254, 0]
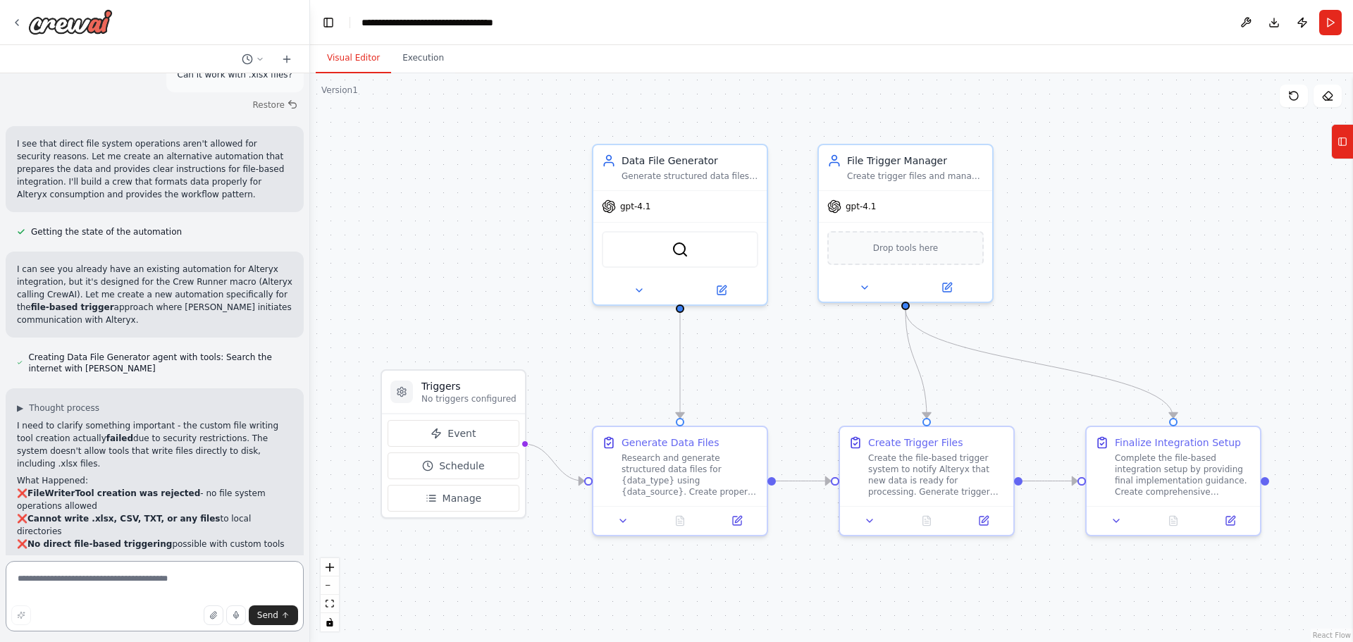
click at [92, 583] on textarea at bounding box center [155, 596] width 298 height 70
